Goal: Obtain resource: Download file/media

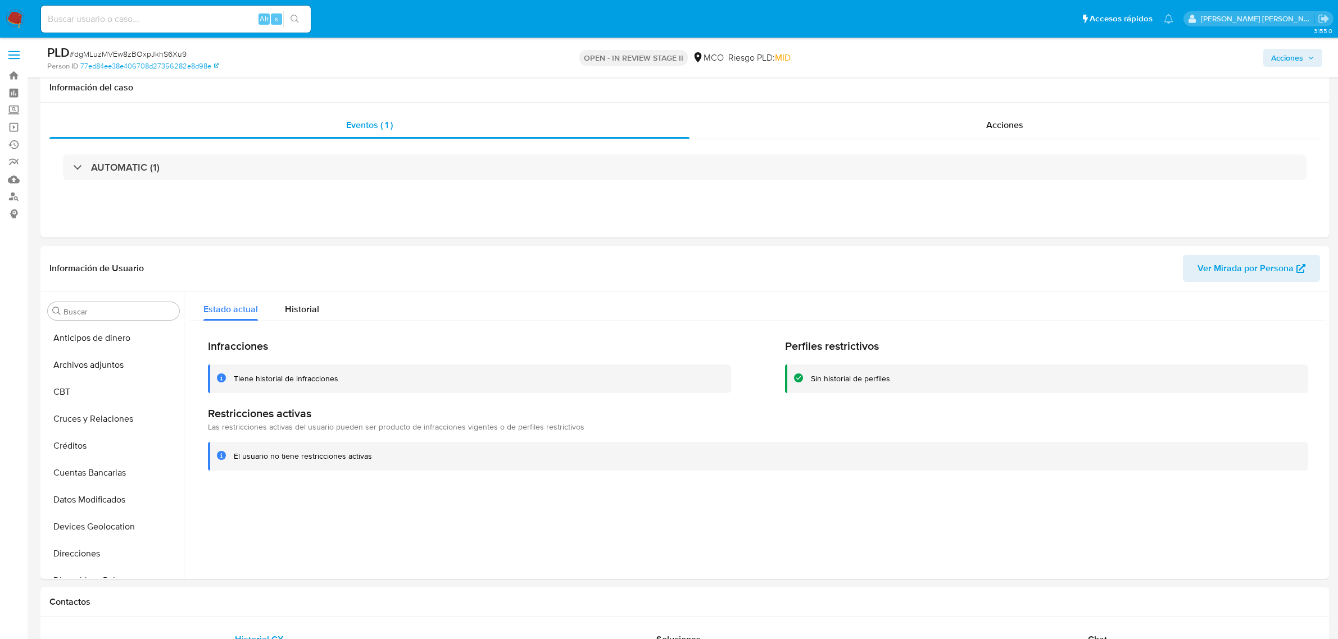
select select "10"
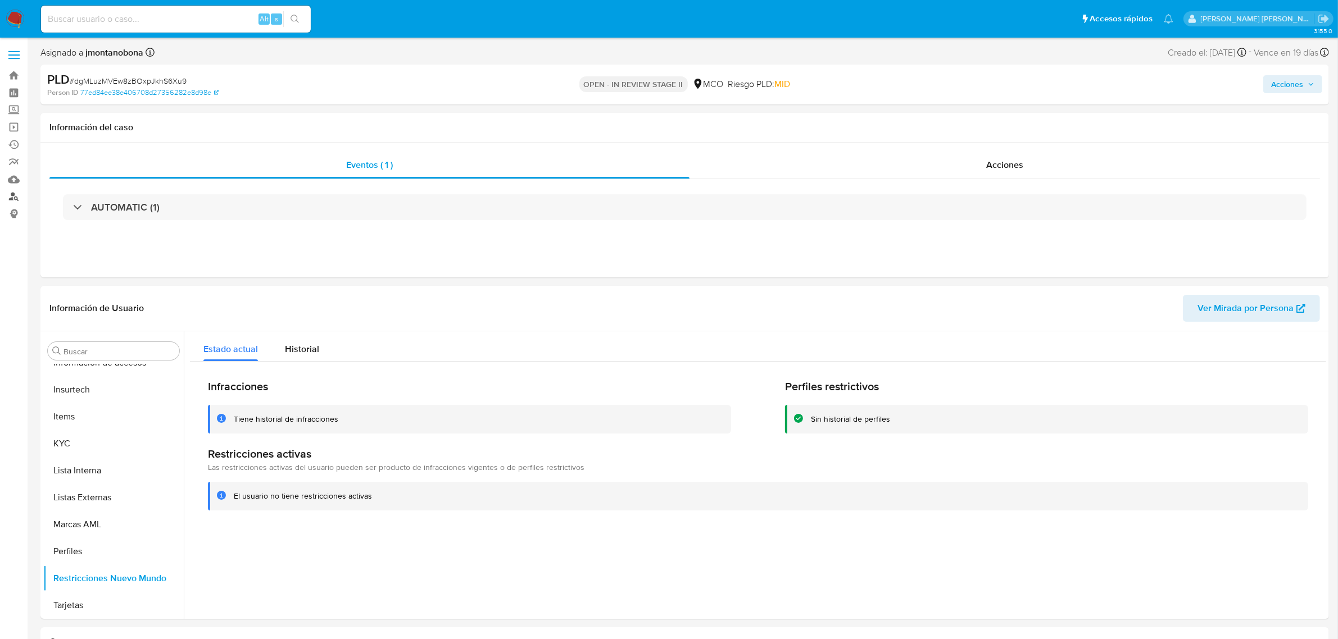
click at [15, 197] on link "Buscador de personas" at bounding box center [67, 196] width 134 height 17
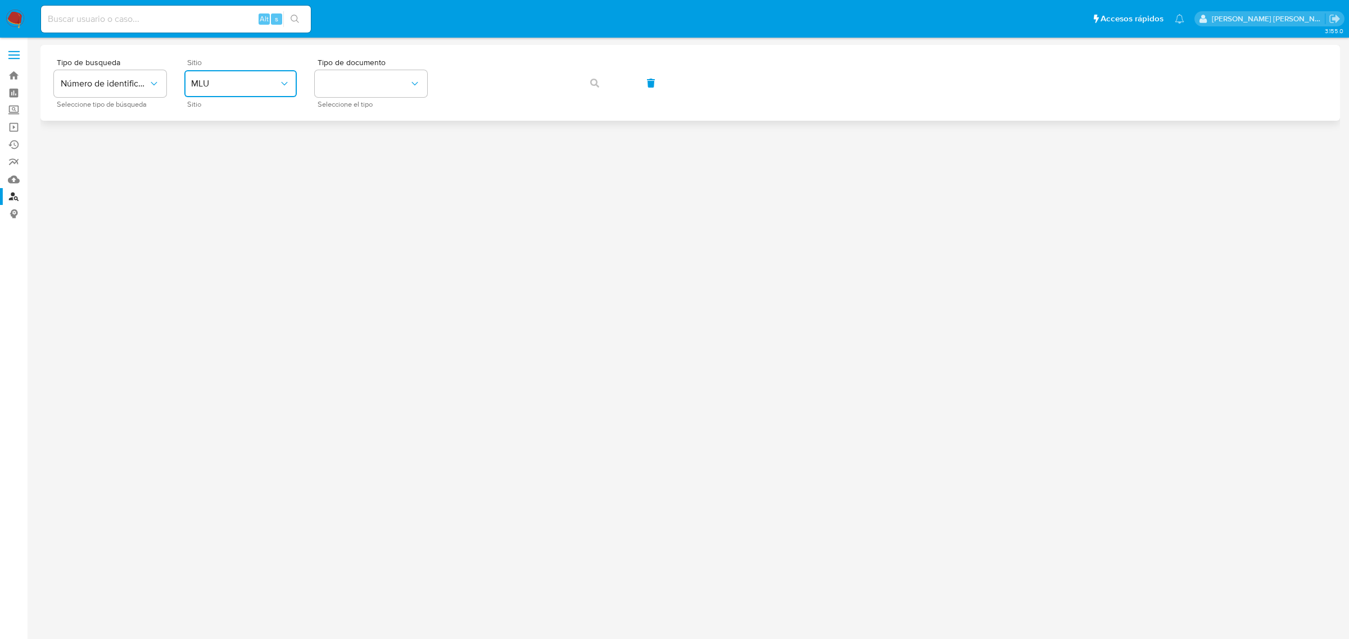
click at [284, 82] on icon "site_id" at bounding box center [284, 83] width 11 height 11
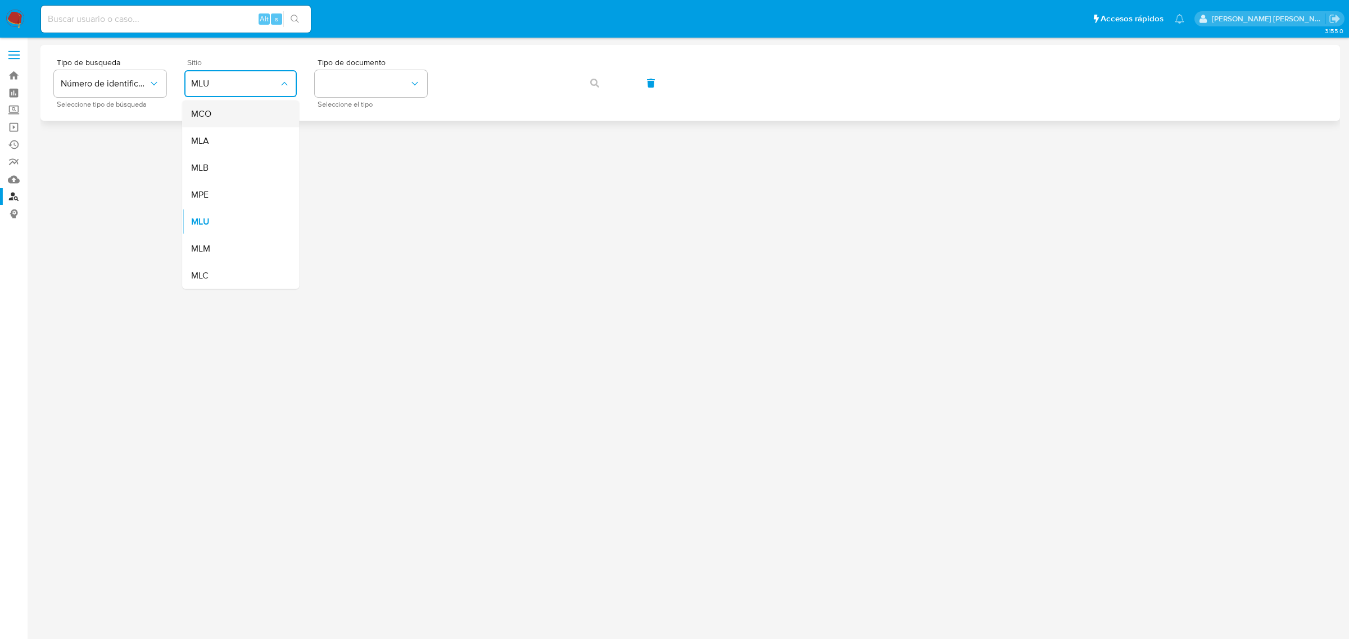
click at [243, 119] on div "MCO" at bounding box center [237, 114] width 92 height 27
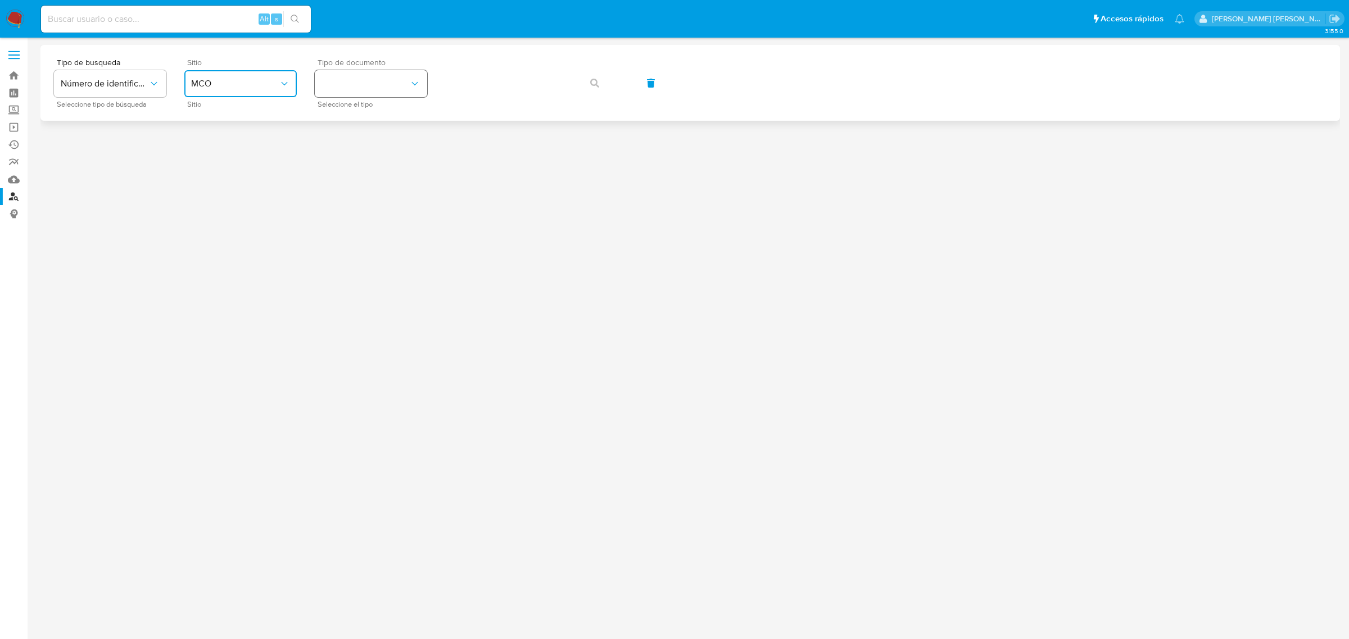
click at [360, 84] on button "identificationType" at bounding box center [371, 83] width 112 height 27
click at [358, 118] on div "CC CC" at bounding box center [367, 120] width 92 height 38
click at [603, 83] on button "button" at bounding box center [594, 83] width 38 height 27
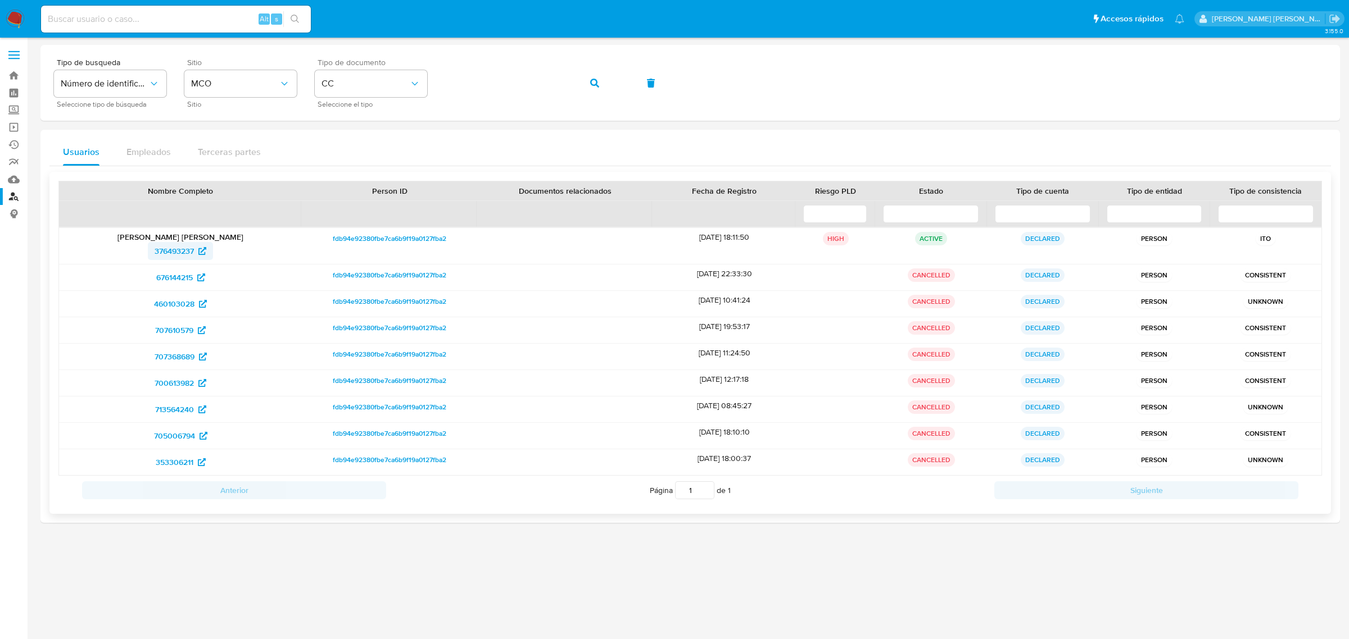
click at [178, 247] on span "376493237" at bounding box center [174, 251] width 39 height 18
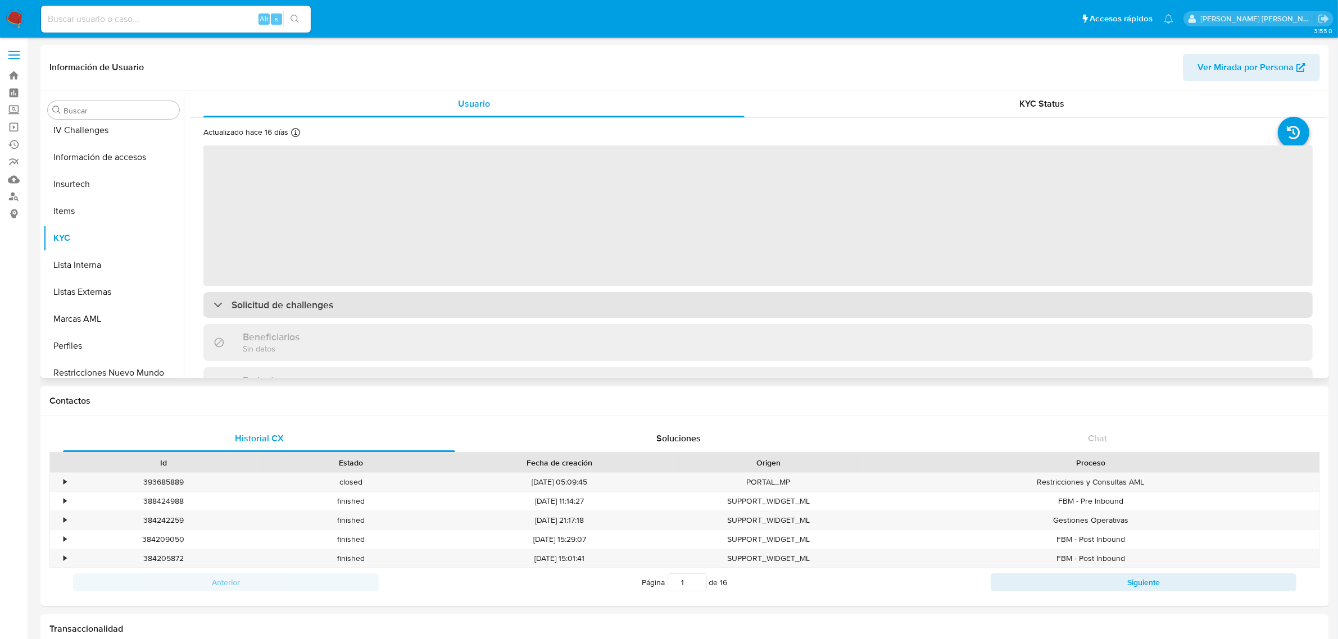
scroll to position [474, 0]
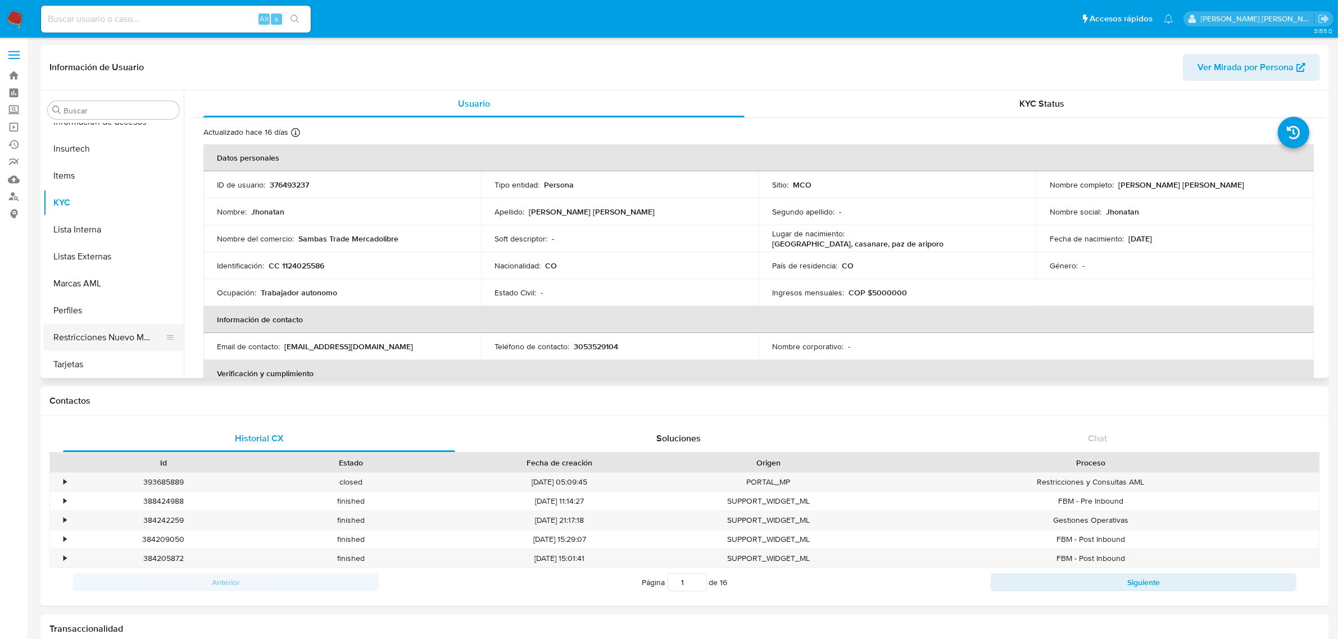
click at [98, 332] on button "Restricciones Nuevo Mundo" at bounding box center [108, 337] width 131 height 27
select select "10"
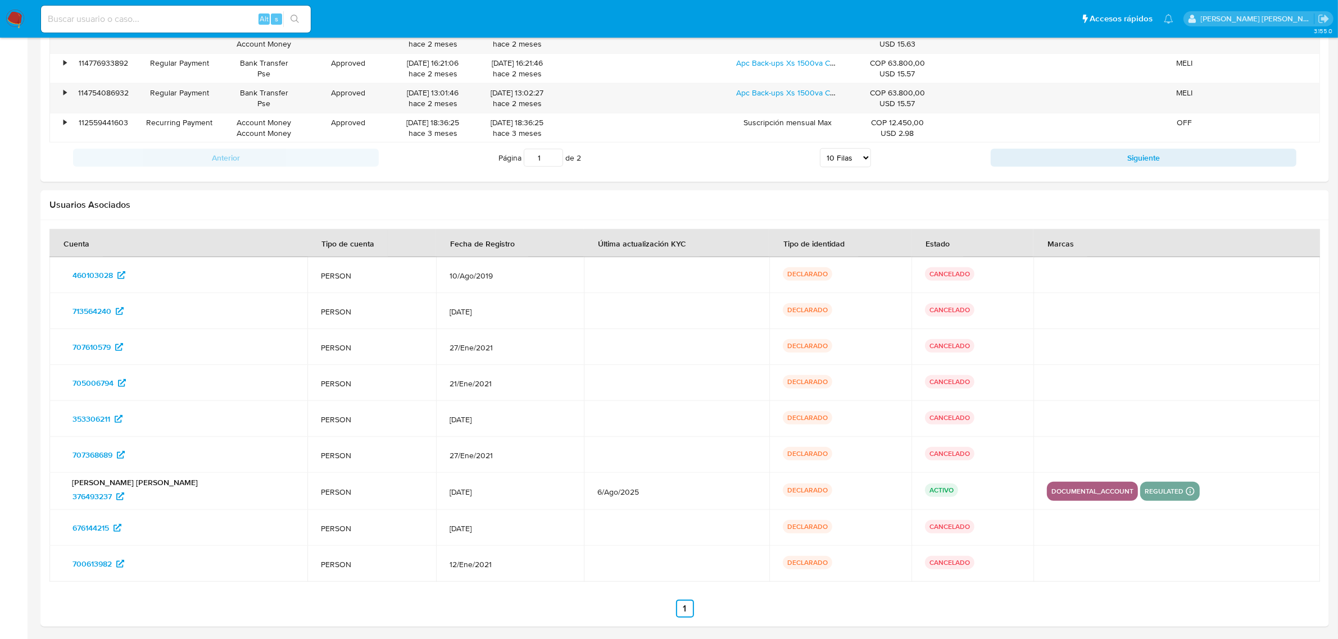
scroll to position [948, 0]
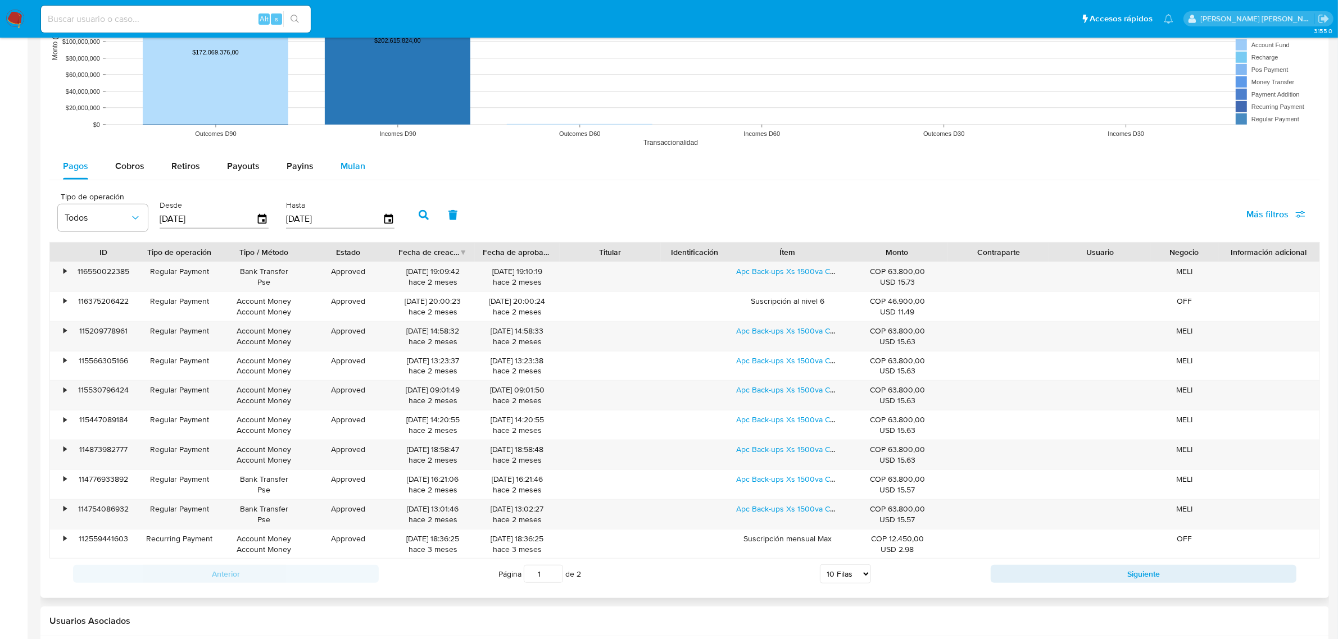
click at [352, 165] on span "Mulan" at bounding box center [352, 166] width 25 height 13
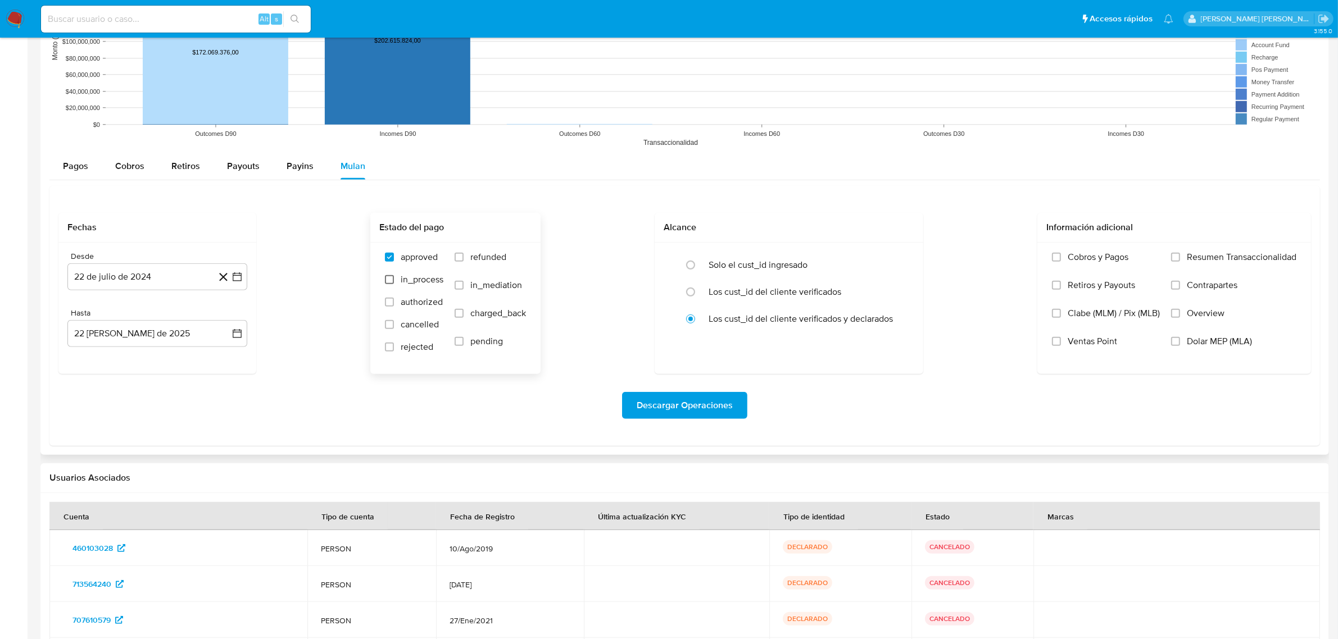
click at [388, 278] on input "in_process" at bounding box center [389, 279] width 9 height 9
checkbox input "true"
click at [457, 254] on input "refunded" at bounding box center [459, 257] width 9 height 9
checkbox input "true"
click at [392, 347] on input "rejected" at bounding box center [389, 347] width 9 height 9
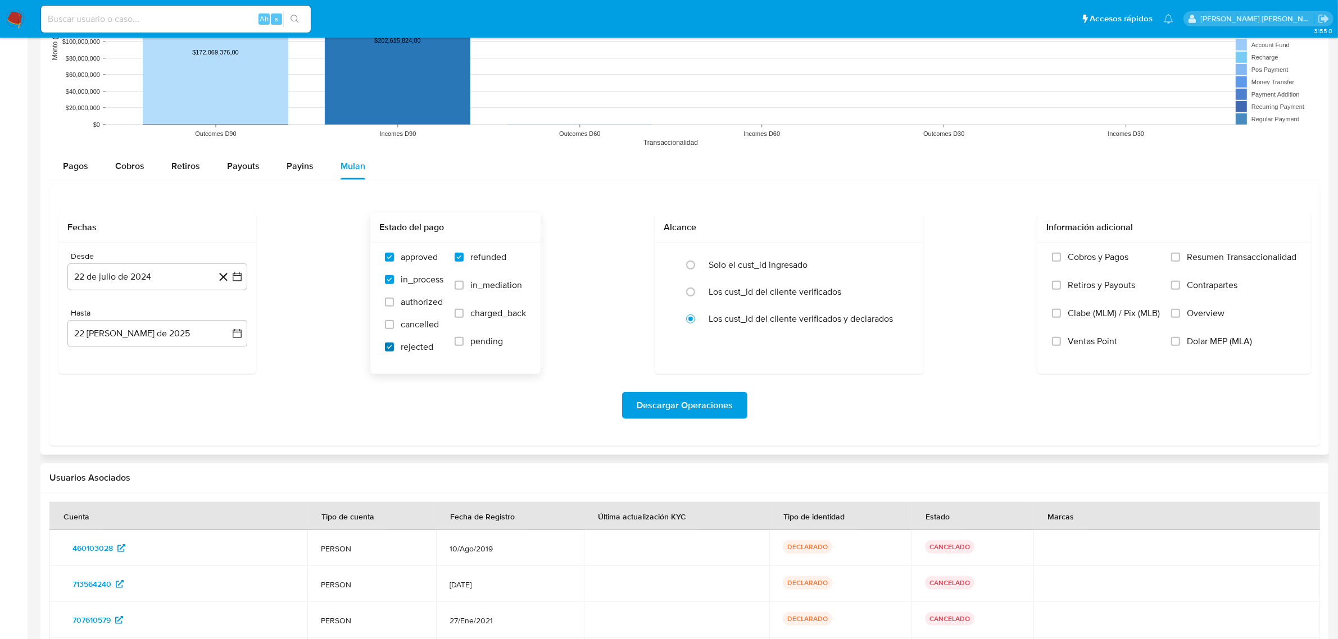
checkbox input "true"
click at [669, 401] on span "Descargar Operaciones" at bounding box center [685, 405] width 96 height 25
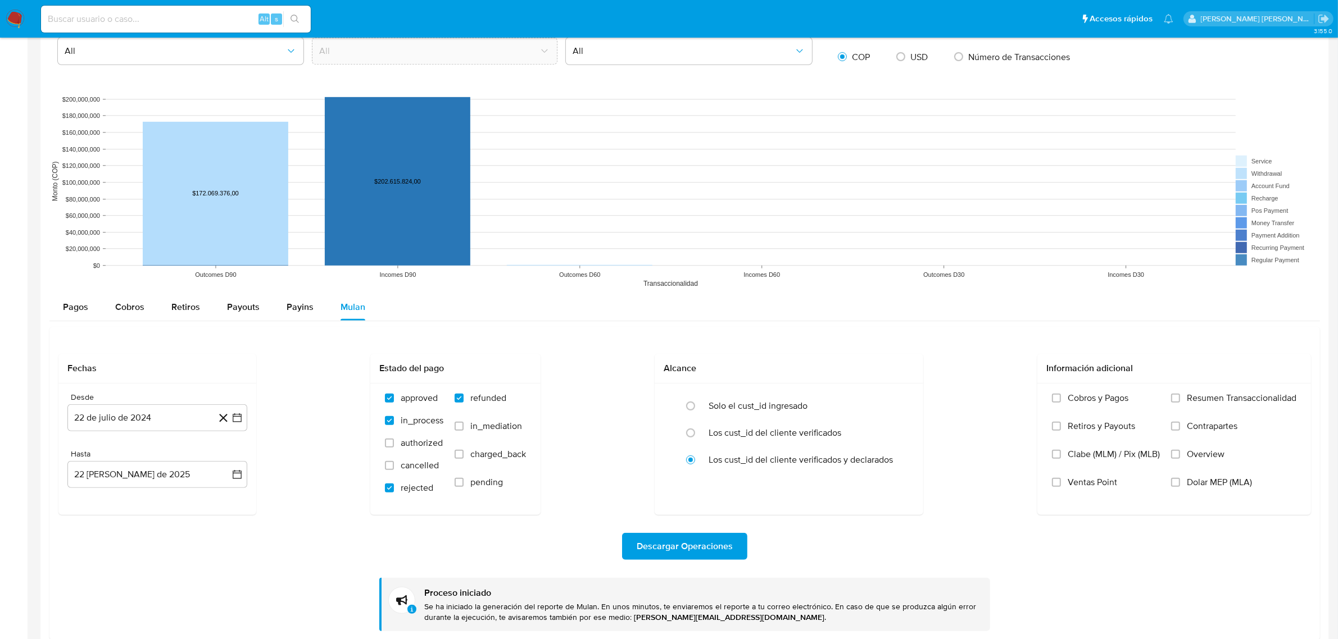
scroll to position [807, 0]
